Goal: Information Seeking & Learning: Find specific fact

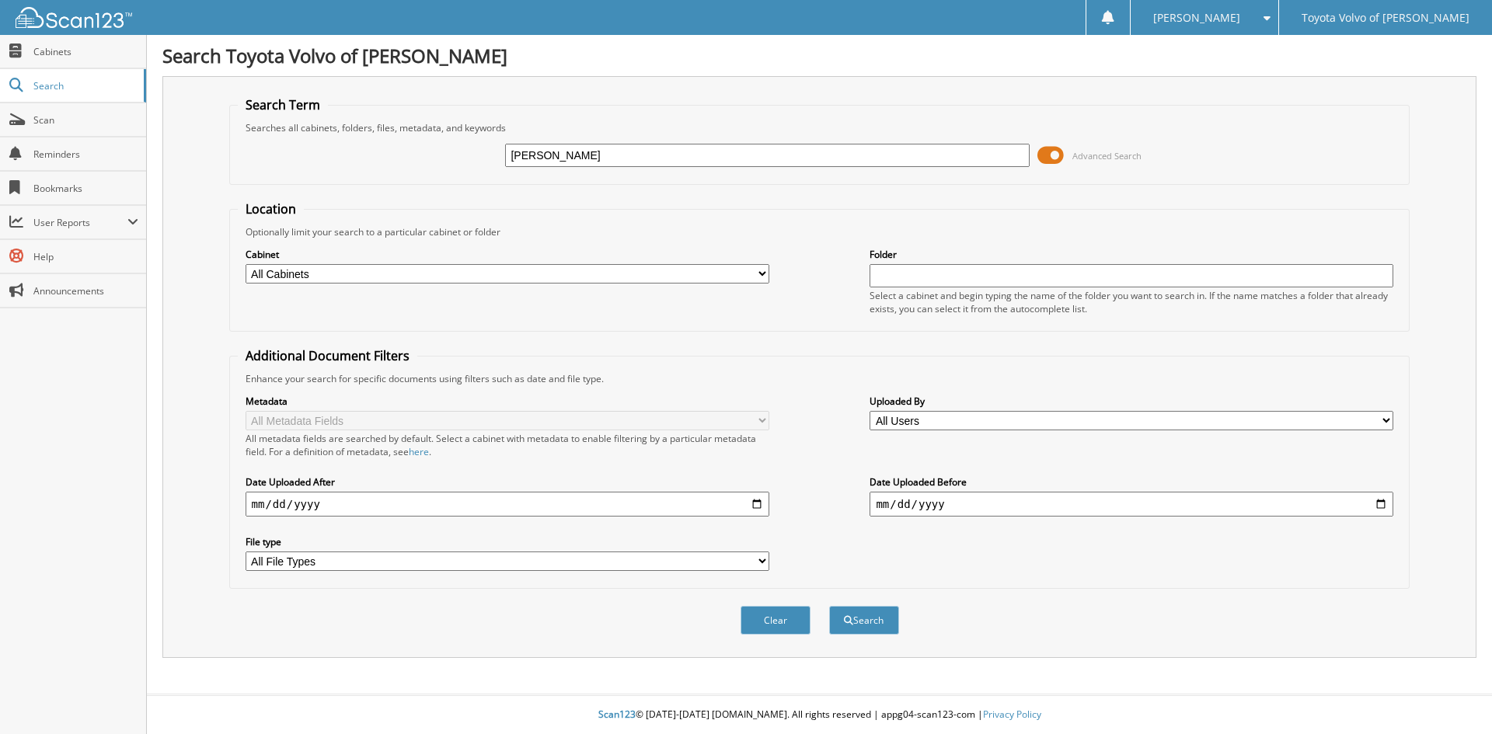
type input "[PERSON_NAME]"
click at [829, 606] on button "Search" at bounding box center [864, 620] width 70 height 29
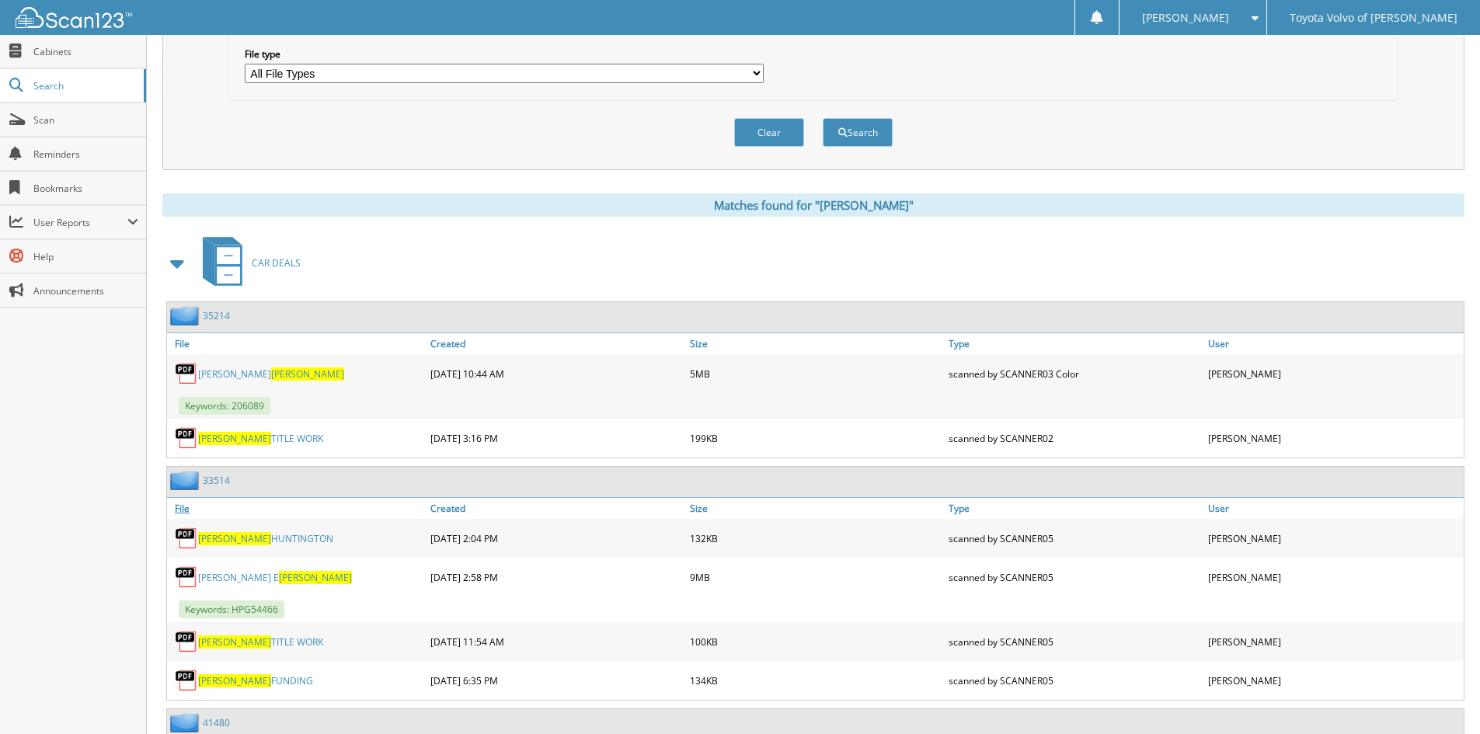
scroll to position [544, 0]
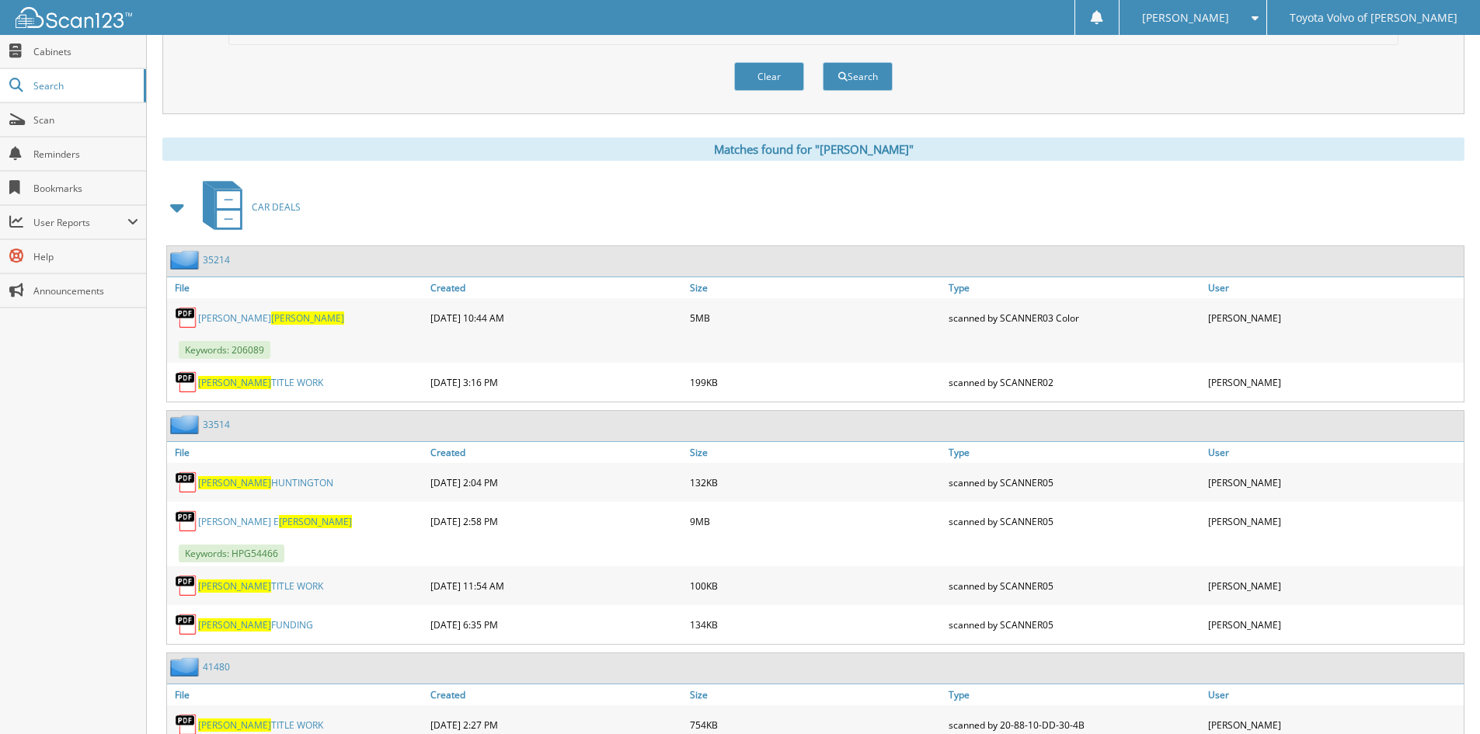
click at [235, 525] on link "[PERSON_NAME]" at bounding box center [275, 521] width 154 height 13
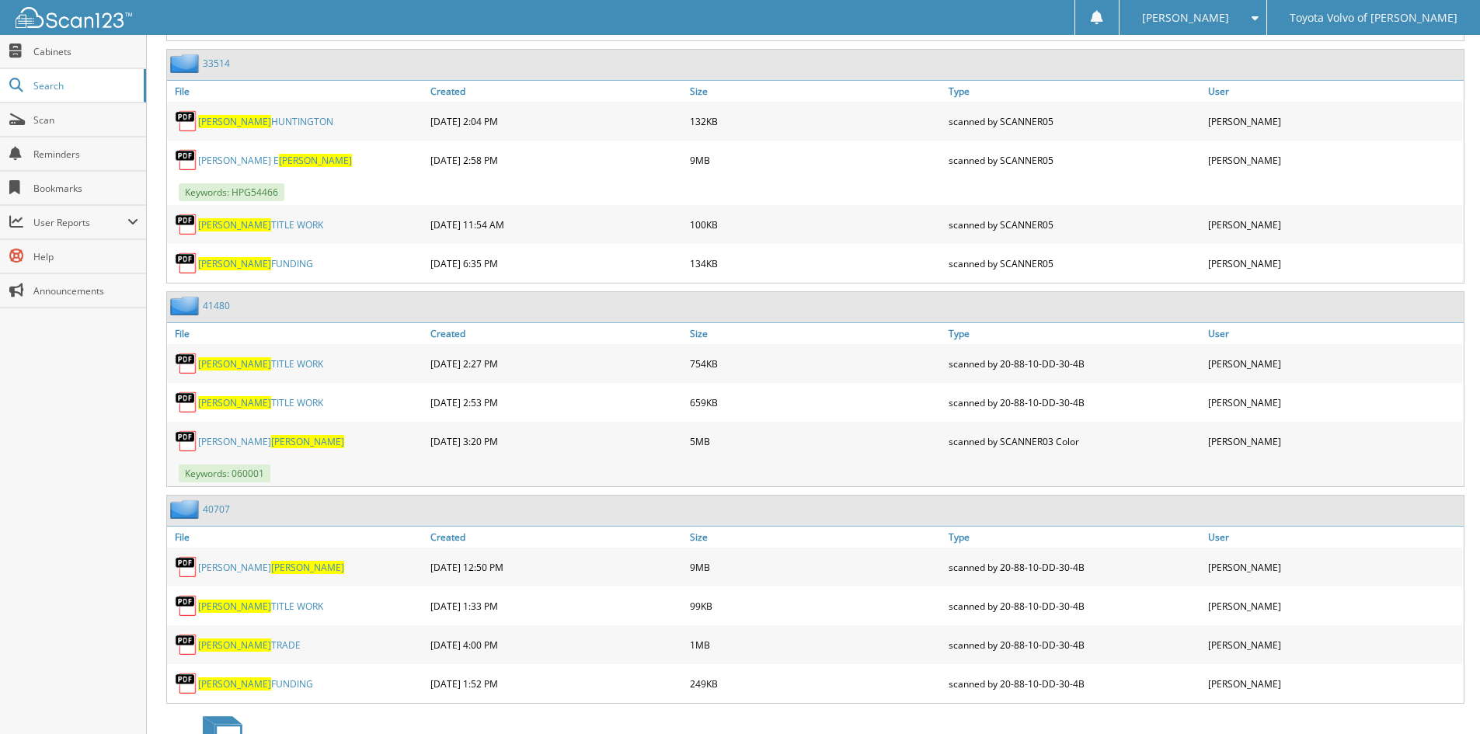
scroll to position [933, 0]
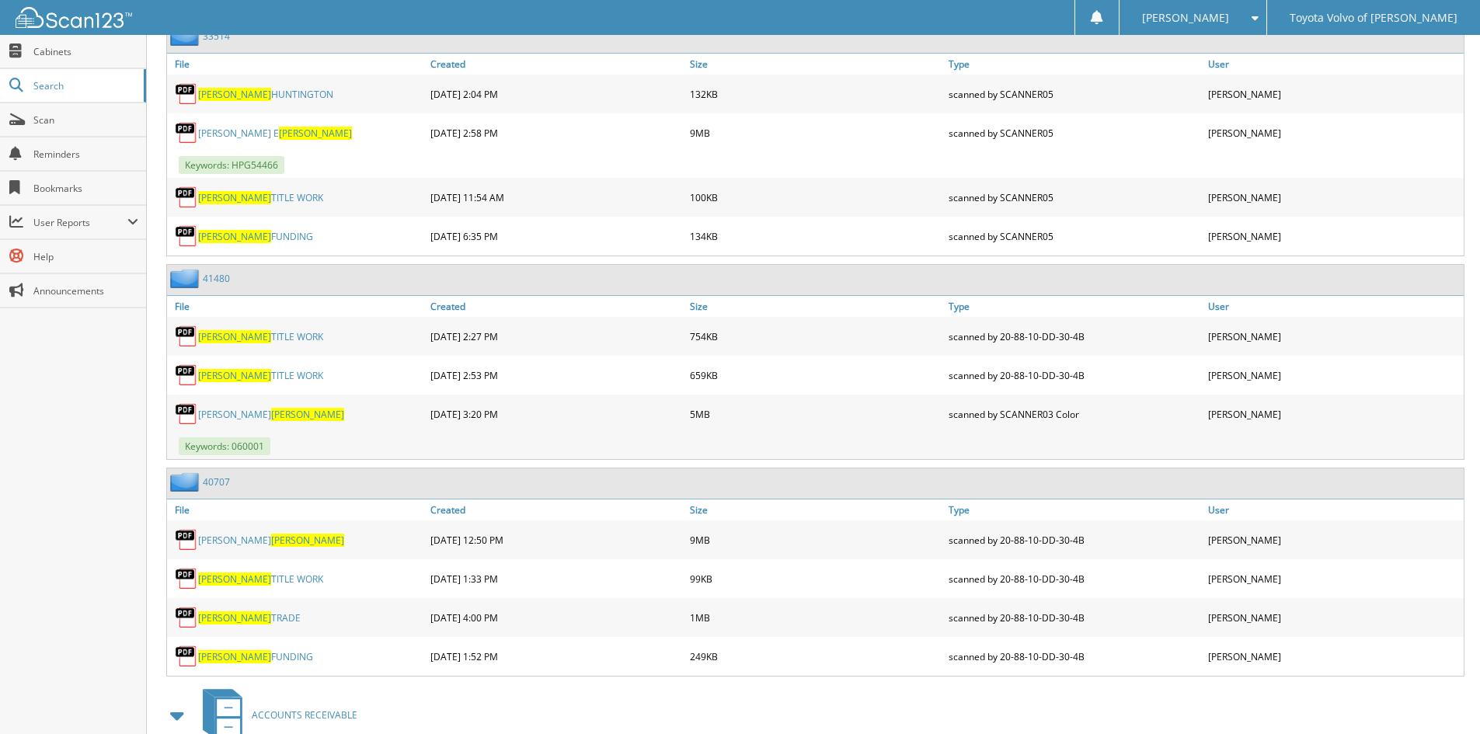
click at [271, 546] on span "[PERSON_NAME]" at bounding box center [307, 540] width 73 height 13
